Goal: Entertainment & Leisure: Consume media (video, audio)

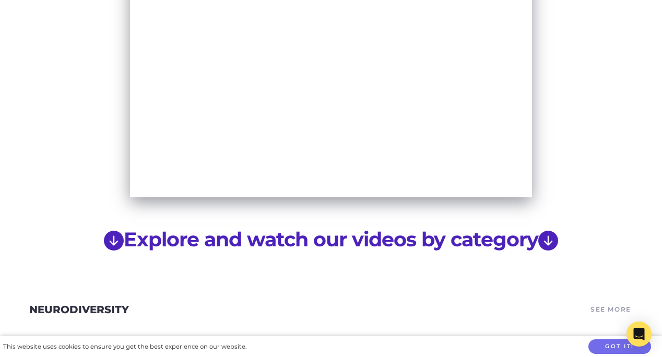
scroll to position [643, 0]
click at [531, 228] on link "Explore and watch our videos by category" at bounding box center [331, 240] width 454 height 25
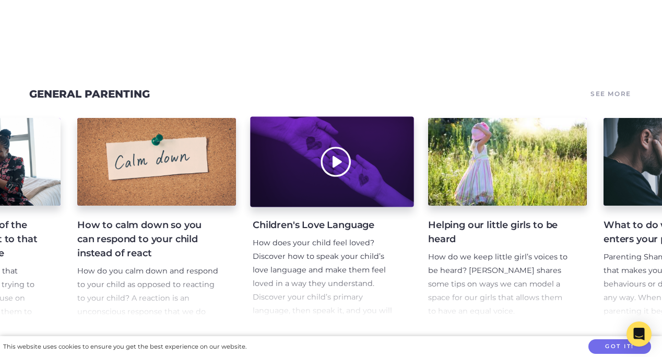
scroll to position [0, 2761]
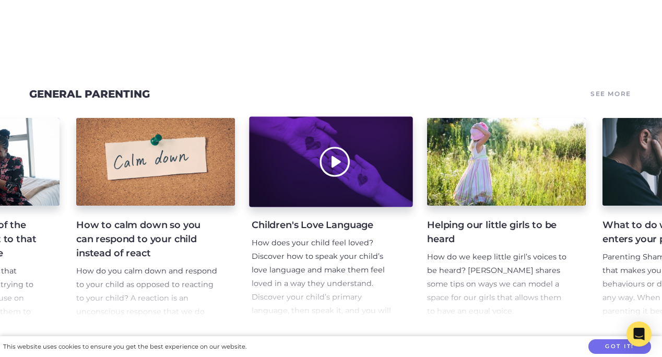
click at [336, 139] on div at bounding box center [331, 162] width 164 height 90
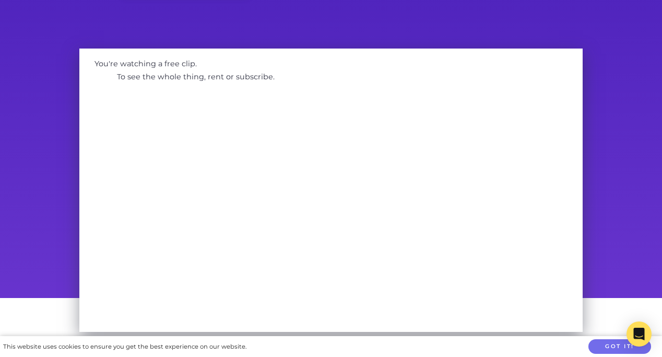
scroll to position [50, 0]
